Goal: Task Accomplishment & Management: Manage account settings

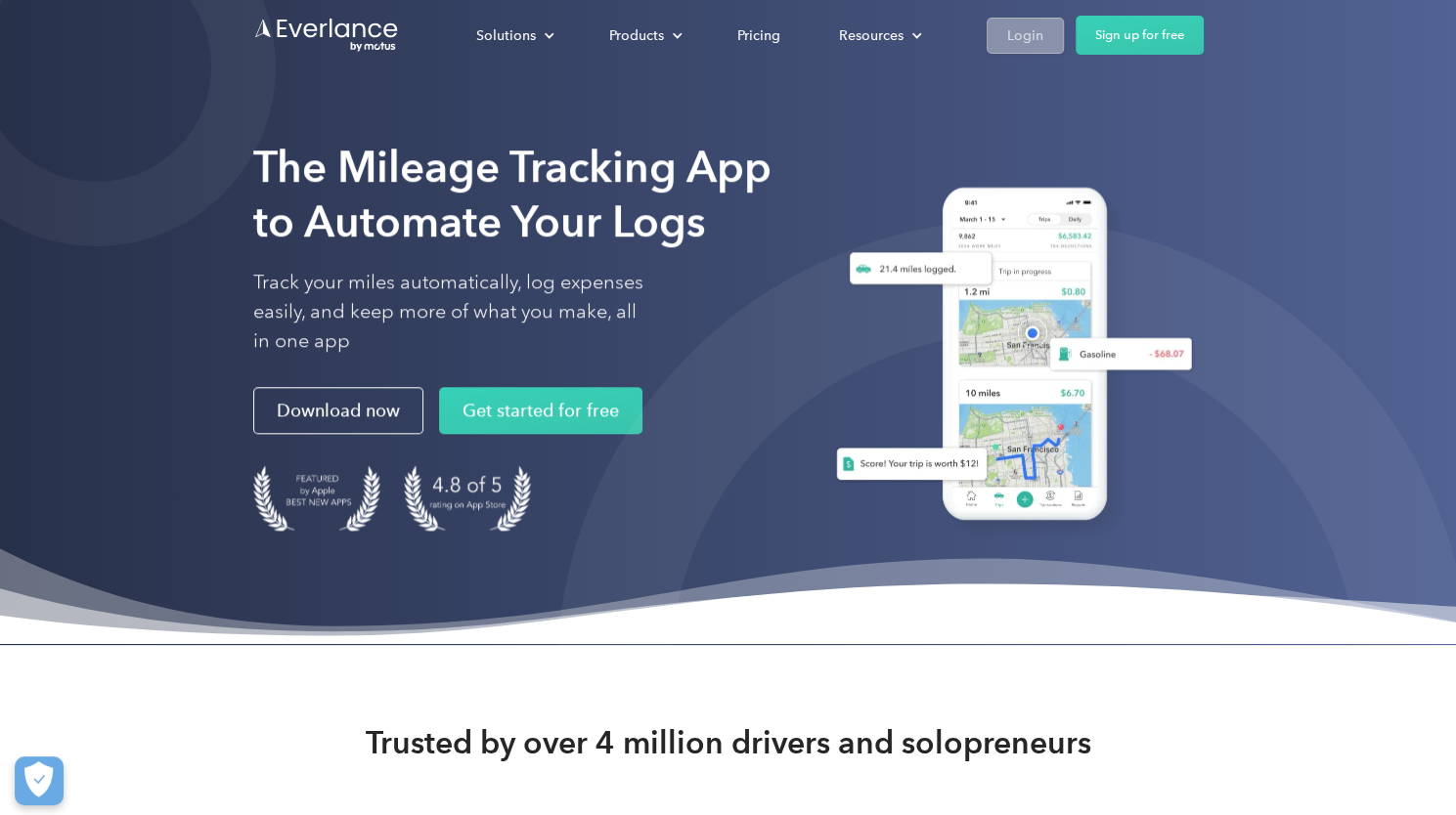
click at [1022, 43] on div "Login" at bounding box center [1024, 35] width 36 height 25
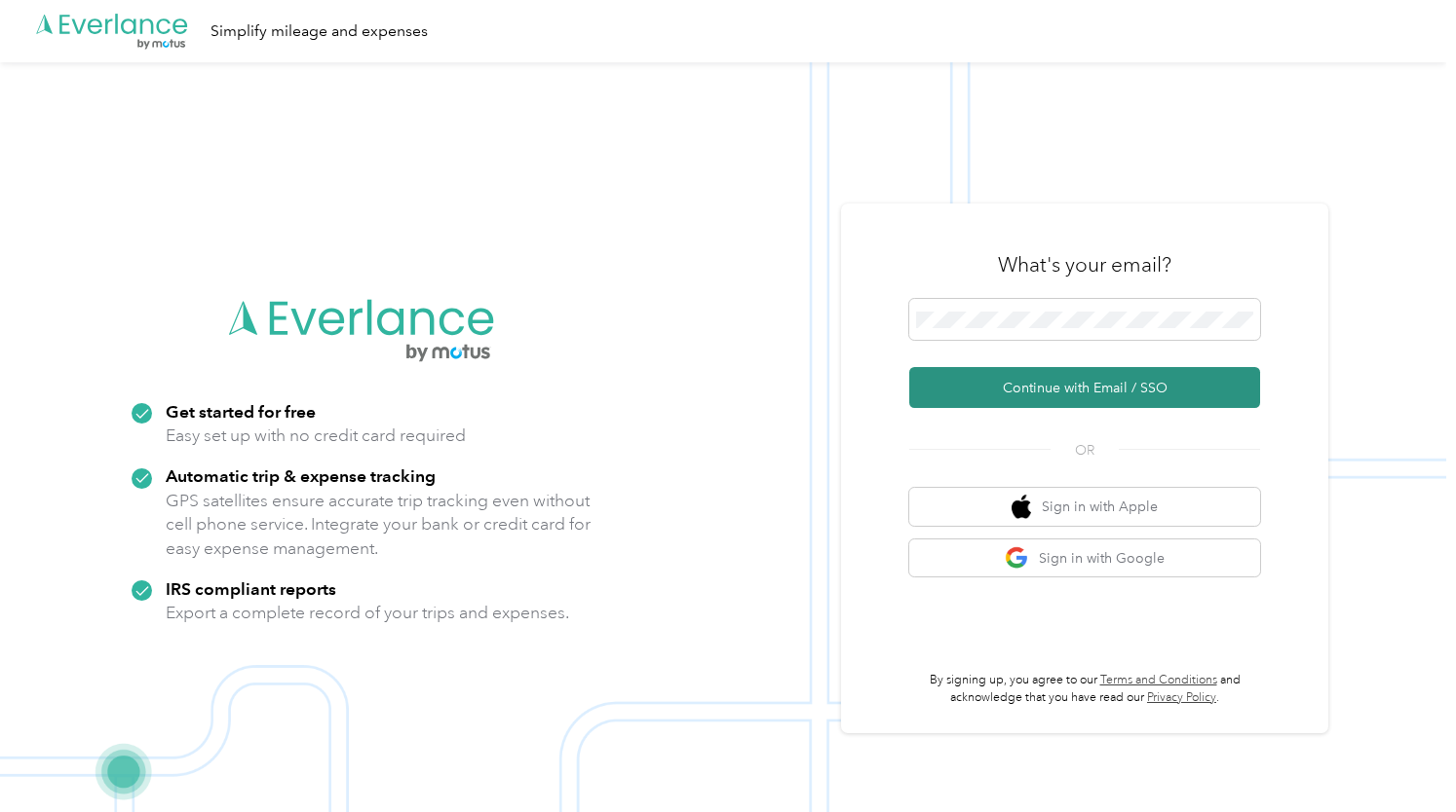
click at [967, 389] on button "Continue with Email / SSO" at bounding box center [1085, 388] width 351 height 41
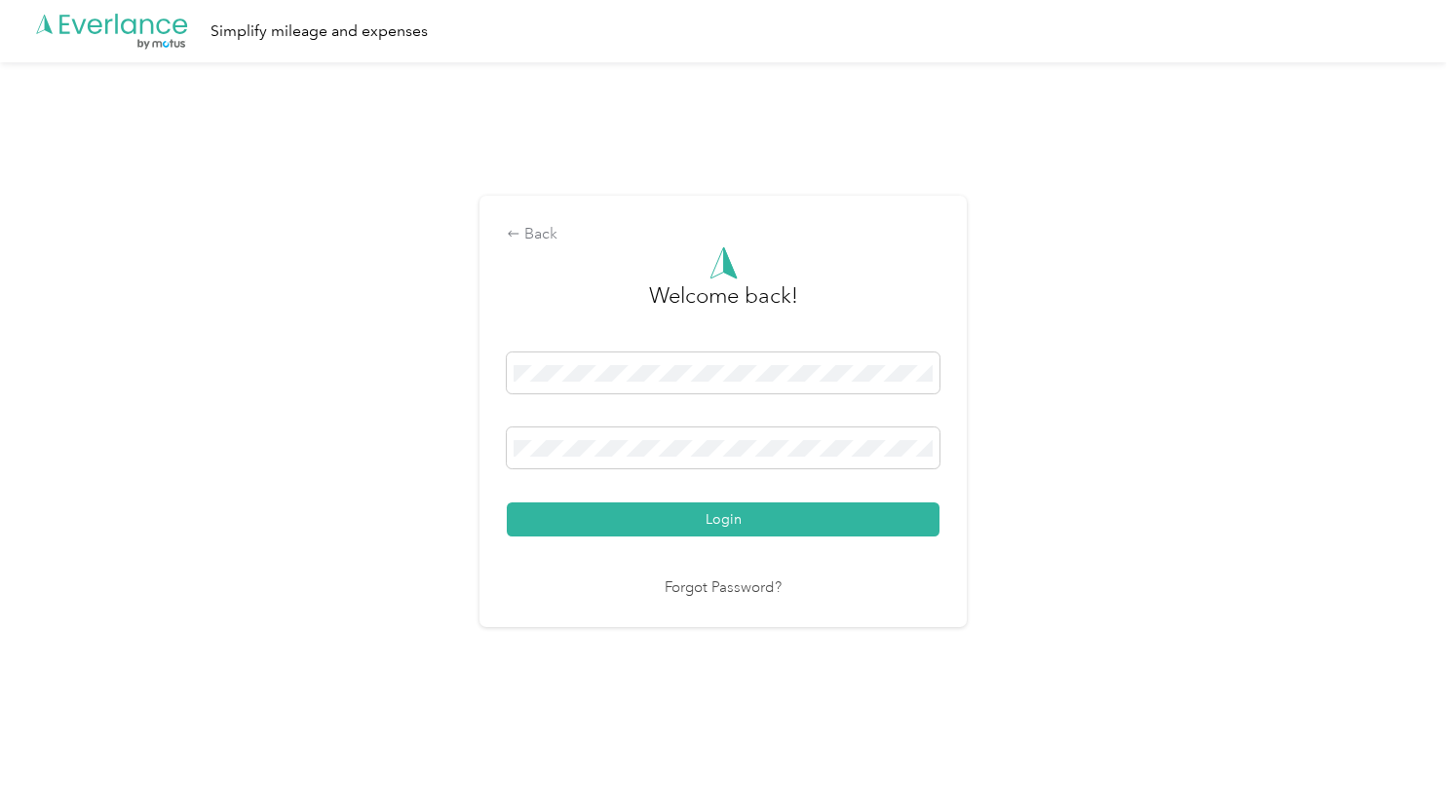
click at [804, 516] on button "Login" at bounding box center [723, 519] width 433 height 34
